Goal: Transaction & Acquisition: Purchase product/service

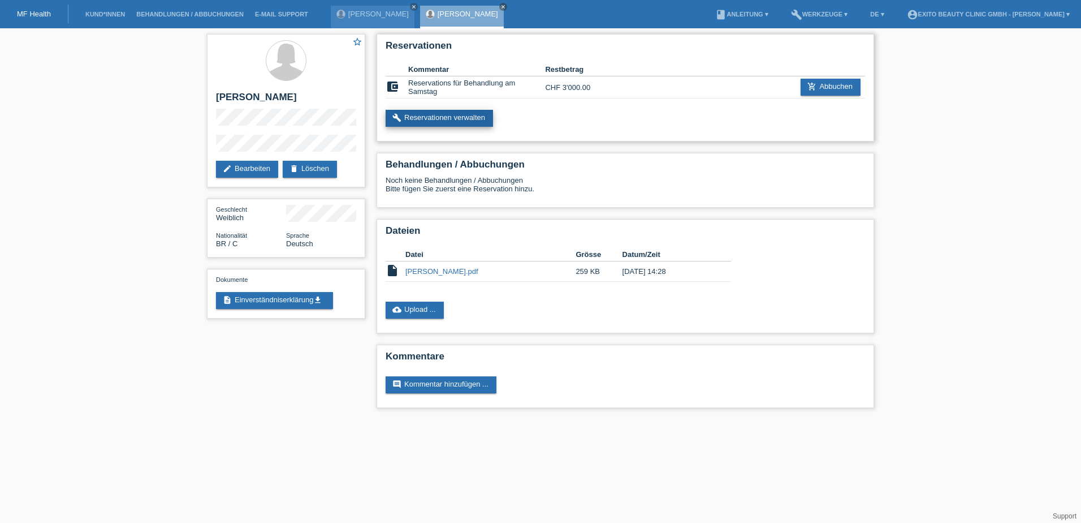
click at [481, 118] on link "build Reservationen verwalten" at bounding box center [439, 118] width 107 height 17
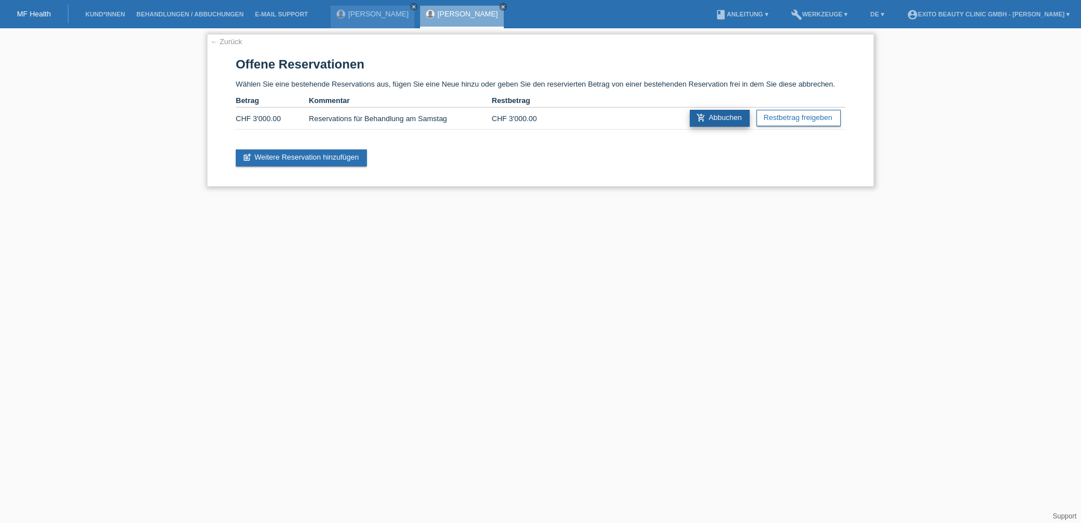
click at [713, 122] on link "add_shopping_cart Abbuchen" at bounding box center [720, 118] width 60 height 17
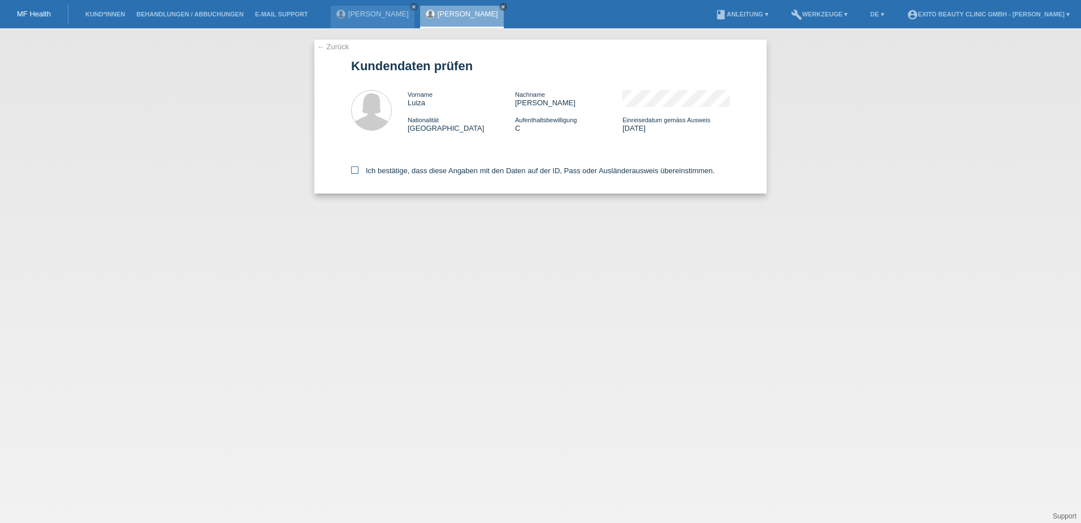
click at [355, 171] on icon at bounding box center [354, 169] width 7 height 7
click at [355, 171] on input "Ich bestätige, dass diese Angaben mit den Daten auf der ID, Pass oder Ausländer…" at bounding box center [354, 169] width 7 height 7
checkbox input "true"
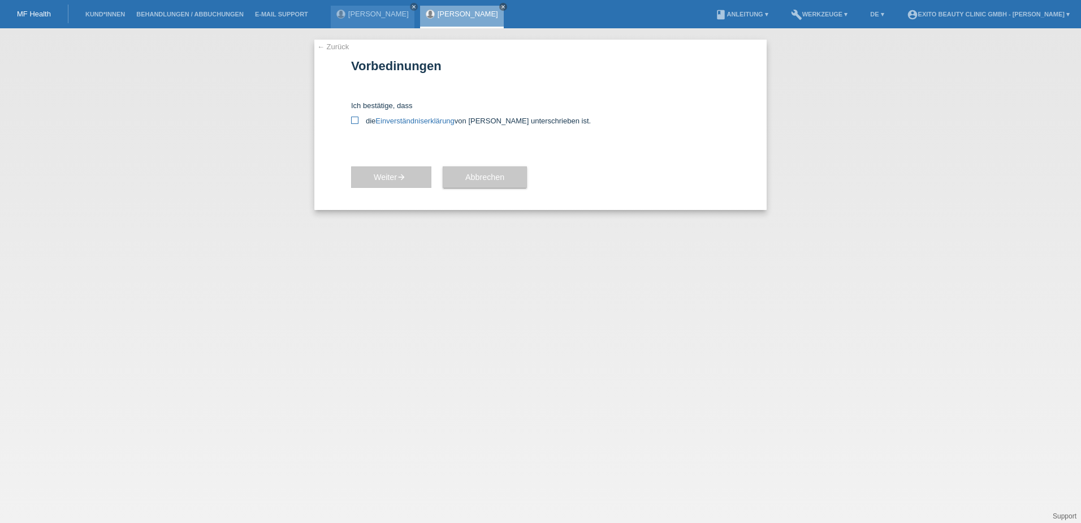
click at [353, 124] on label "die Einverständniserklärung von der Kundin unterschrieben ist." at bounding box center [540, 121] width 379 height 8
click at [353, 124] on input "die Einverständniserklärung von der Kundin unterschrieben ist." at bounding box center [354, 120] width 7 height 7
checkbox input "true"
click at [368, 172] on button "Weiter arrow_forward" at bounding box center [391, 176] width 80 height 21
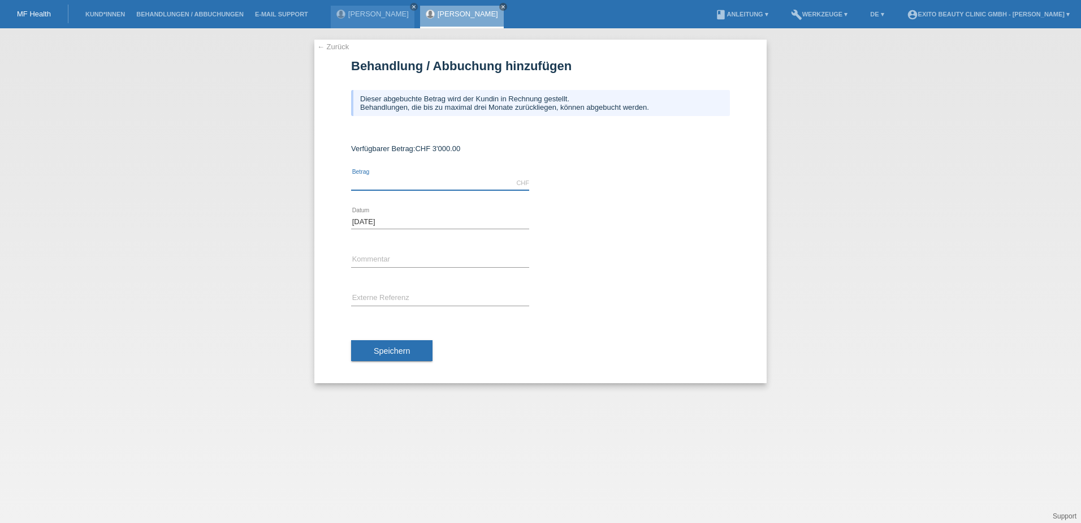
click at [365, 179] on input "text" at bounding box center [440, 183] width 178 height 14
type input "1102.50"
click at [363, 260] on input "text" at bounding box center [440, 260] width 178 height 14
type input "Behandlung"
click at [407, 356] on button "Speichern" at bounding box center [391, 350] width 81 height 21
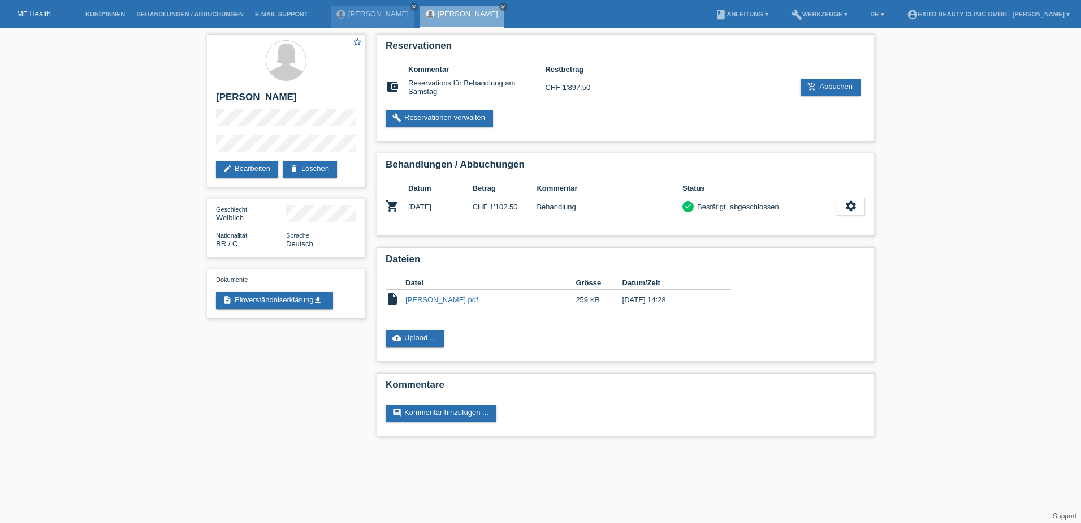
click at [812, 325] on div "Dateien Datei Grösse Datum/Zeit insert_drive_file [PERSON_NAME].pdf 259 KB [DAT…" at bounding box center [626, 304] width 498 height 114
